Goal: Information Seeking & Learning: Learn about a topic

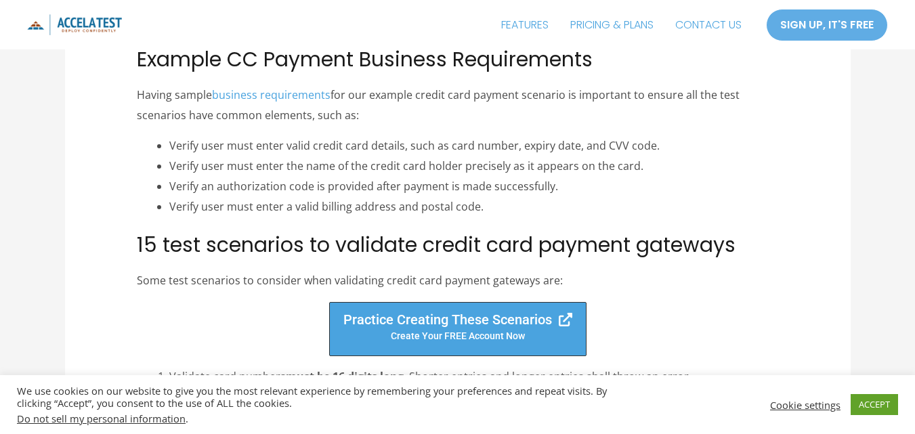
scroll to position [859, 0]
click at [475, 181] on li "Verify an authorization code is provided after payment is made successfully." at bounding box center [473, 186] width 609 height 20
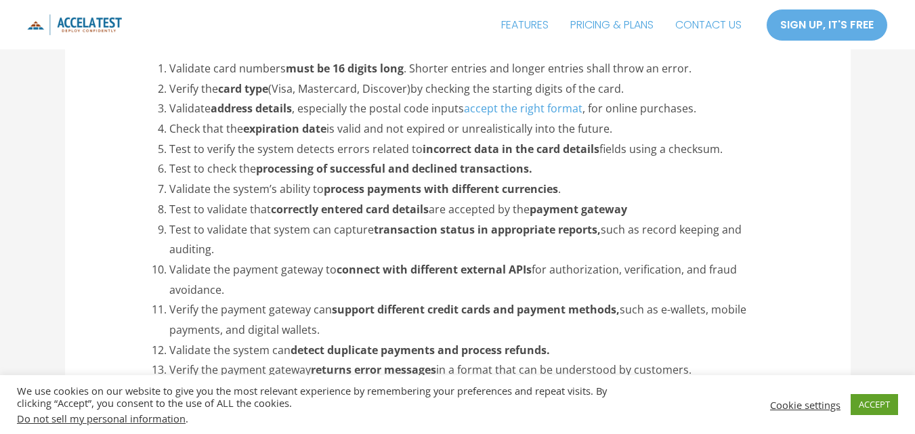
scroll to position [1167, 0]
click at [386, 281] on li "Validate the payment gateway to connect with different external APIs for author…" at bounding box center [473, 279] width 609 height 40
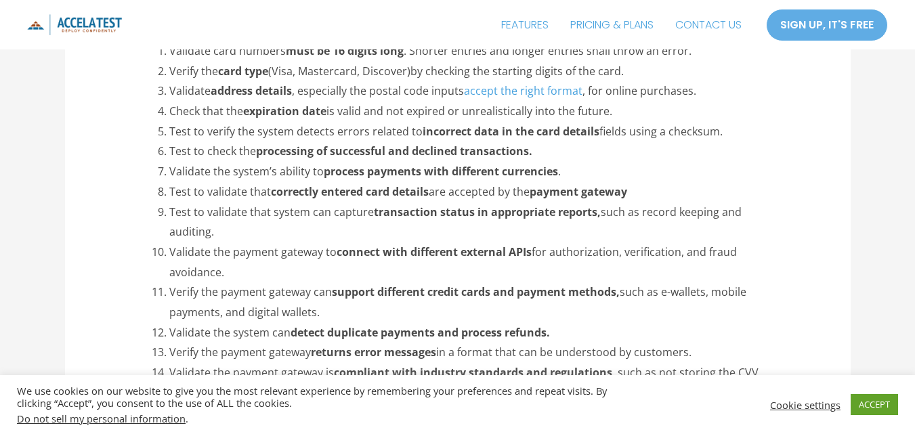
scroll to position [1186, 0]
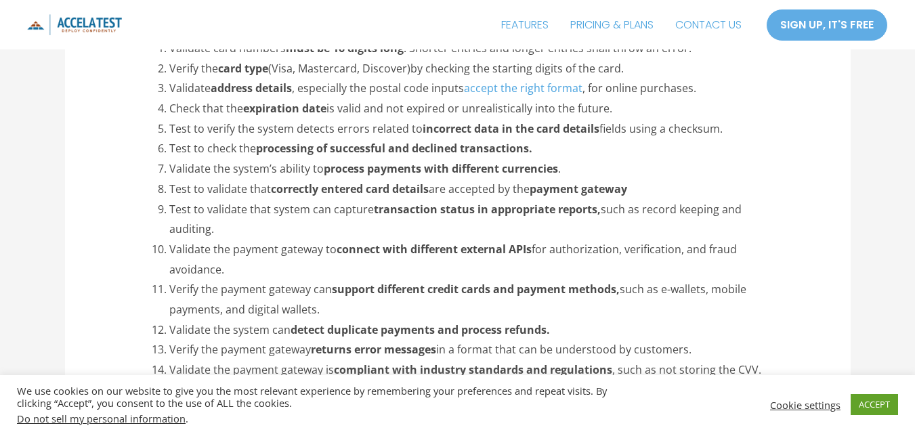
drag, startPoint x: 386, startPoint y: 281, endPoint x: 93, endPoint y: 236, distance: 296.0
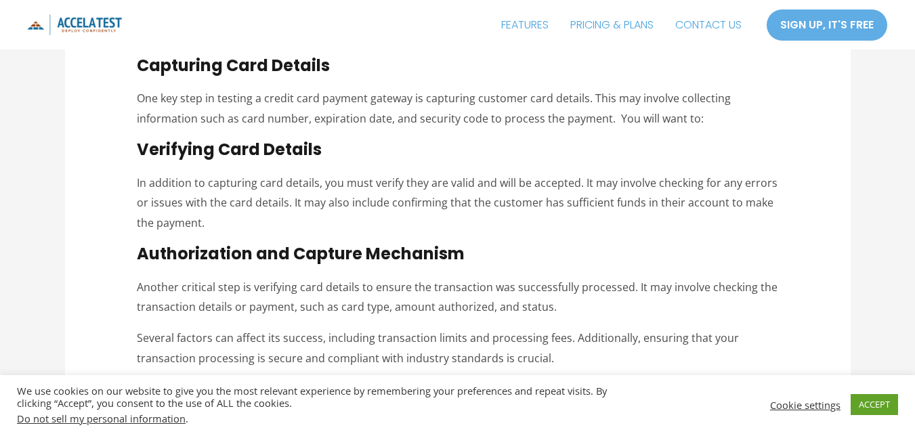
scroll to position [2035, 0]
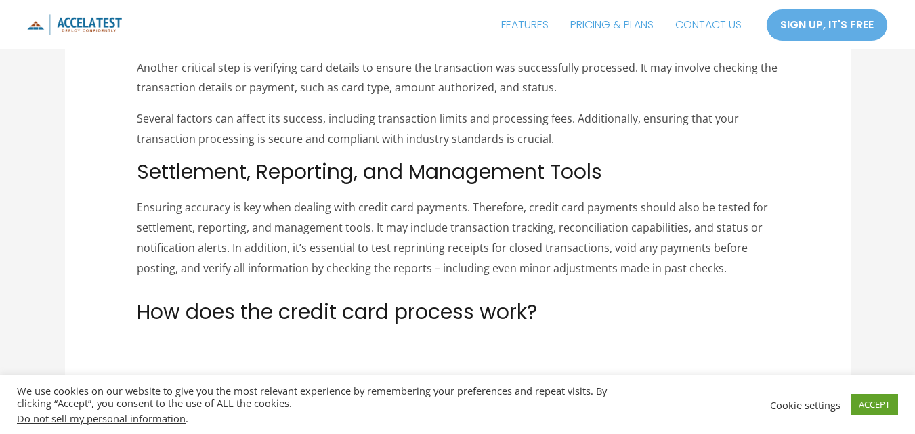
scroll to position [2245, 0]
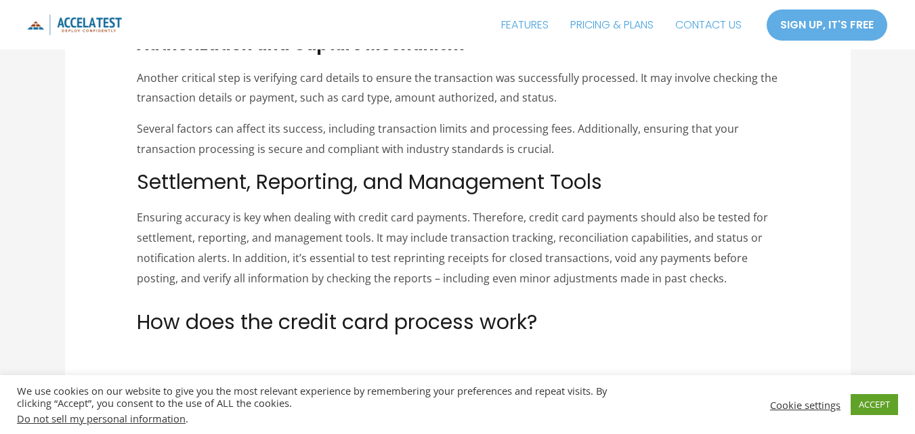
click at [97, 235] on article "Test Scenarios for Credit Card Payment Blog , Testing Processes / By alodialuy …" at bounding box center [457, 324] width 785 height 4950
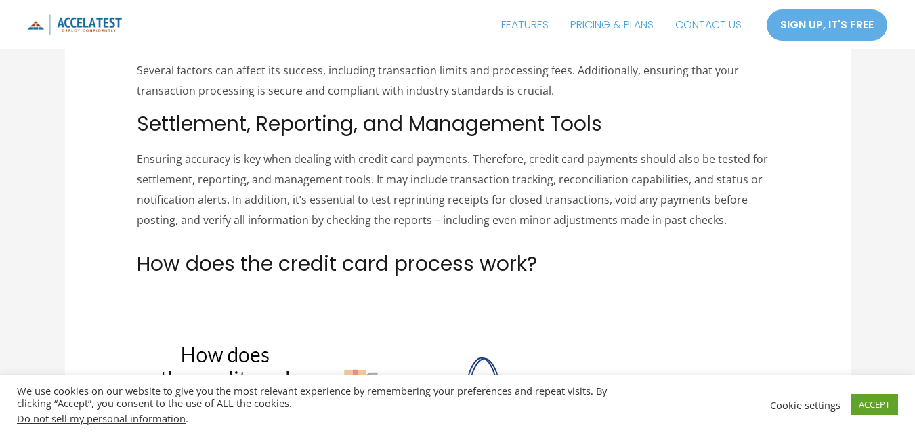
scroll to position [2303, 0]
click at [311, 218] on p "Ensuring accuracy is key when dealing with credit card payments. Therefore, cre…" at bounding box center [457, 189] width 641 height 81
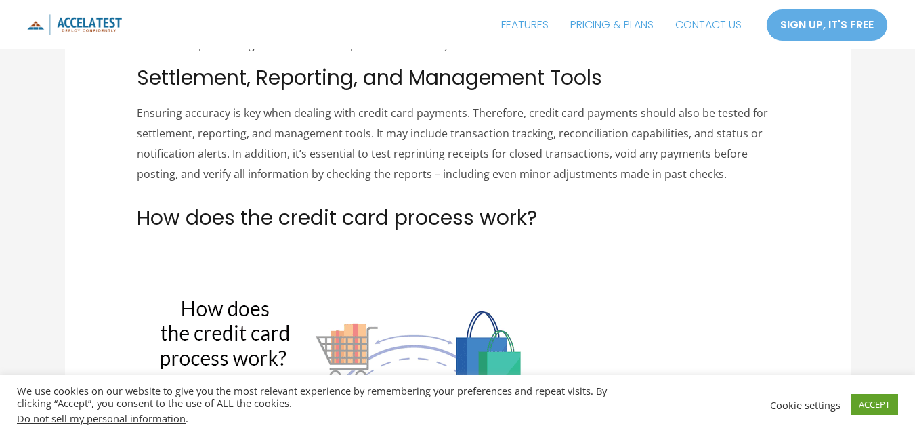
scroll to position [2350, 0]
click at [320, 226] on span "How does the credit card process work?" at bounding box center [337, 216] width 400 height 29
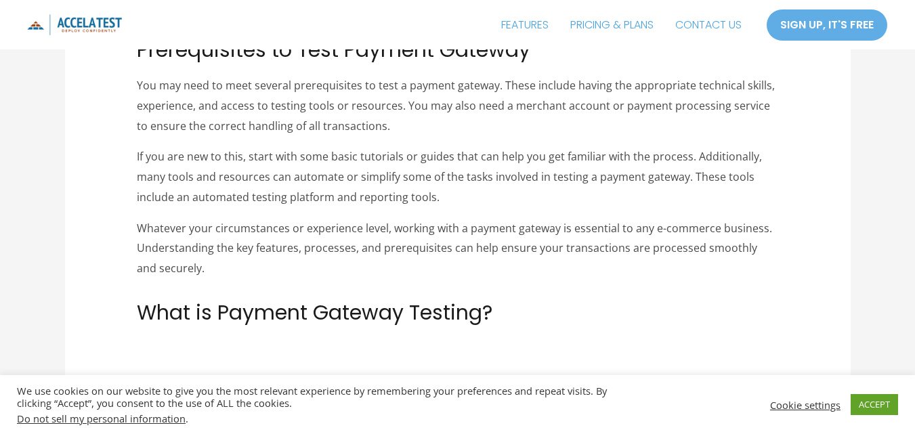
scroll to position [3247, 0]
click at [213, 245] on p "Whatever your circumstances or experience level, working with a payment gateway…" at bounding box center [457, 248] width 641 height 60
click at [228, 255] on p "Whatever your circumstances or experience level, working with a payment gateway…" at bounding box center [457, 248] width 641 height 60
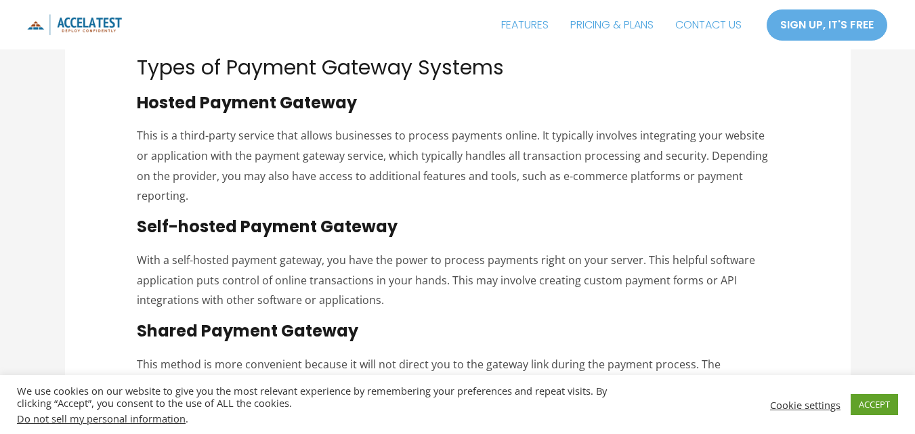
scroll to position [4221, 0]
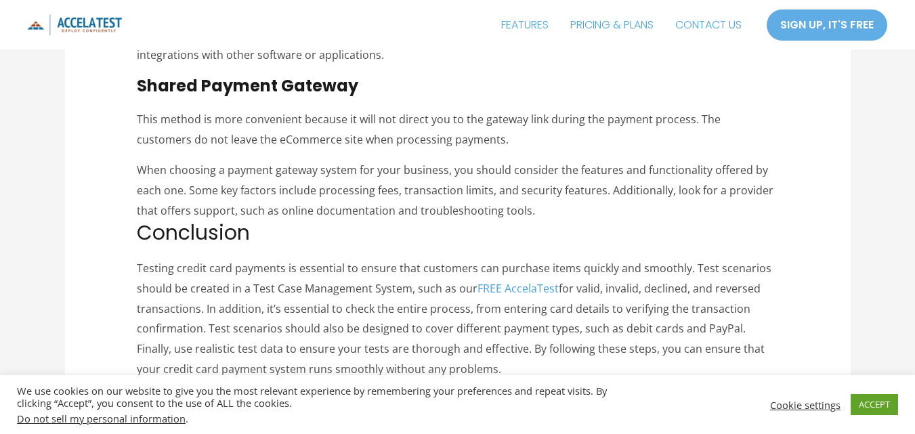
scroll to position [4464, 0]
